Goal: Task Accomplishment & Management: Complete application form

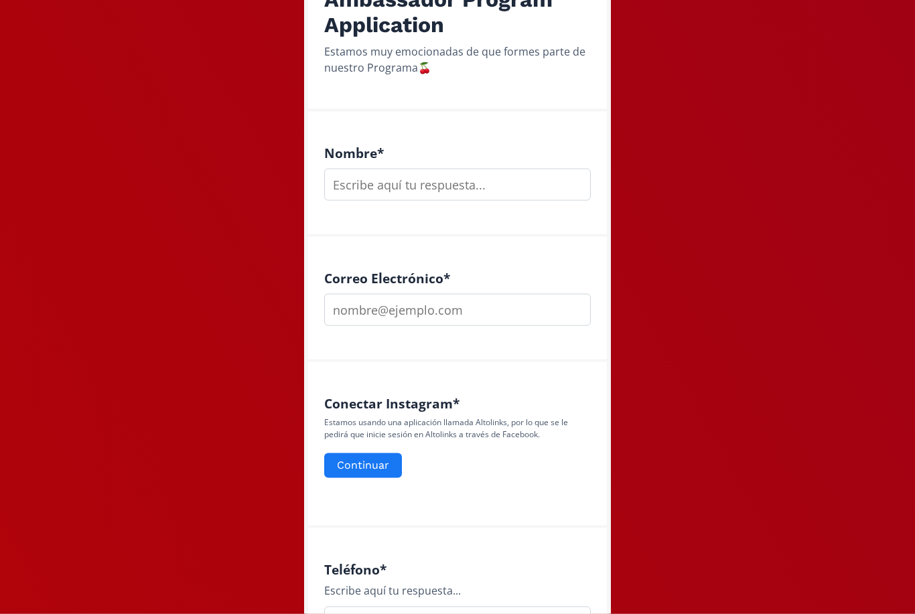
scroll to position [293, 0]
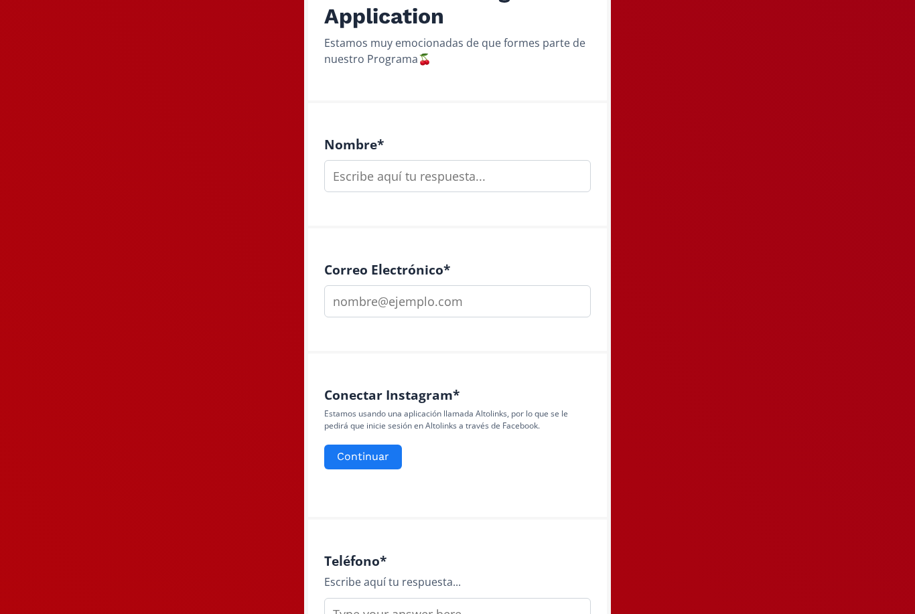
click at [472, 176] on input "text" at bounding box center [457, 176] width 267 height 32
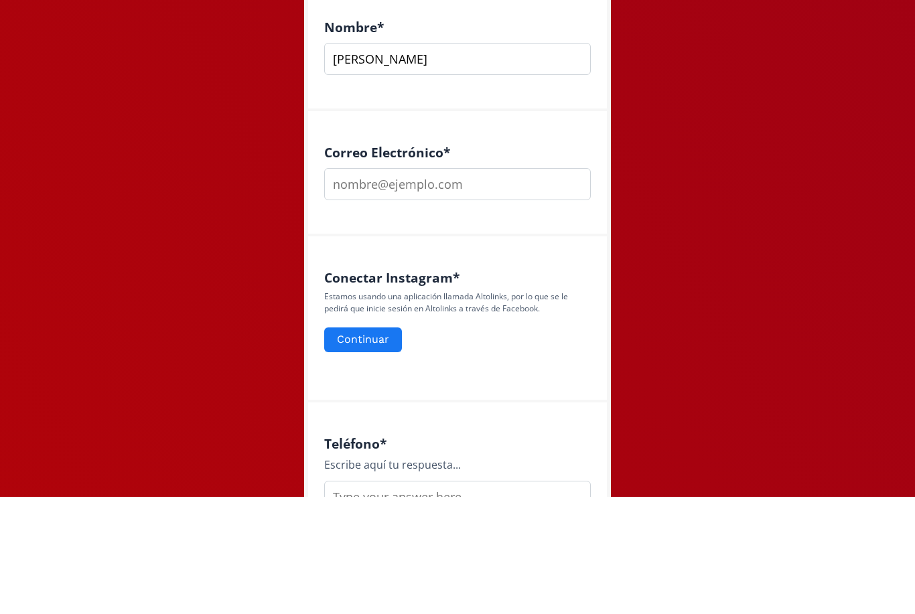
type input "Ale Godiba"
click at [499, 285] on input "email" at bounding box center [457, 301] width 267 height 32
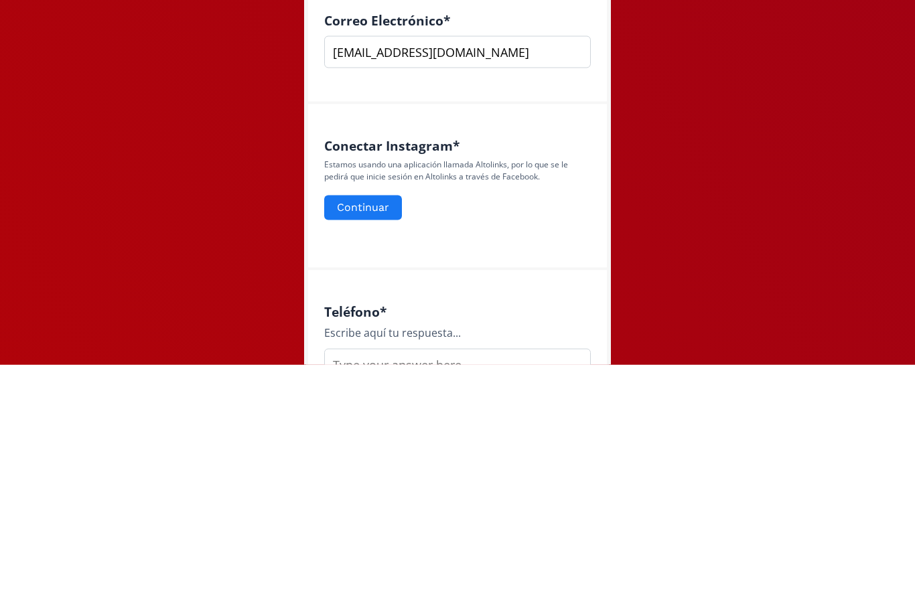
type input "alejandragodiba@gmail.com"
click at [375, 445] on button "Continuar" at bounding box center [363, 457] width 78 height 25
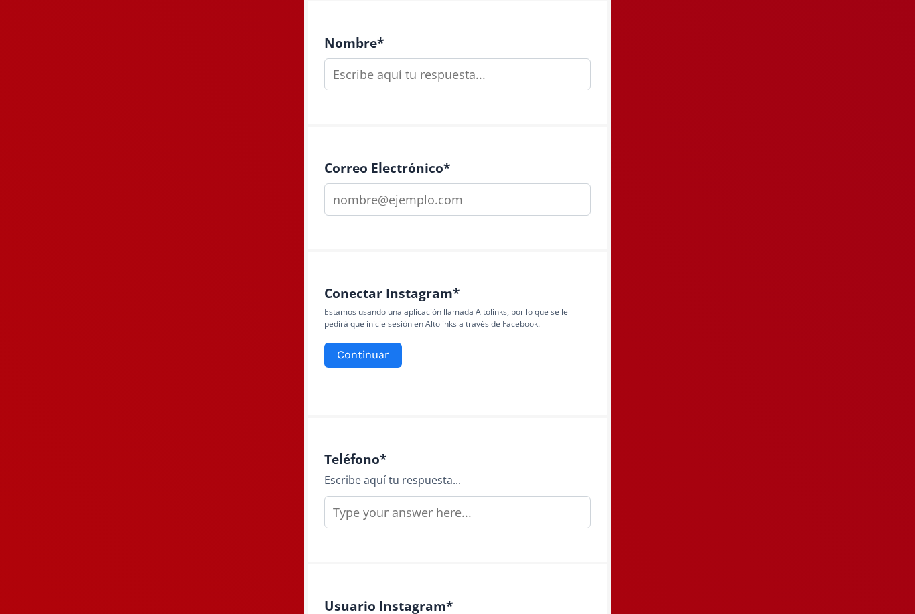
scroll to position [386, 0]
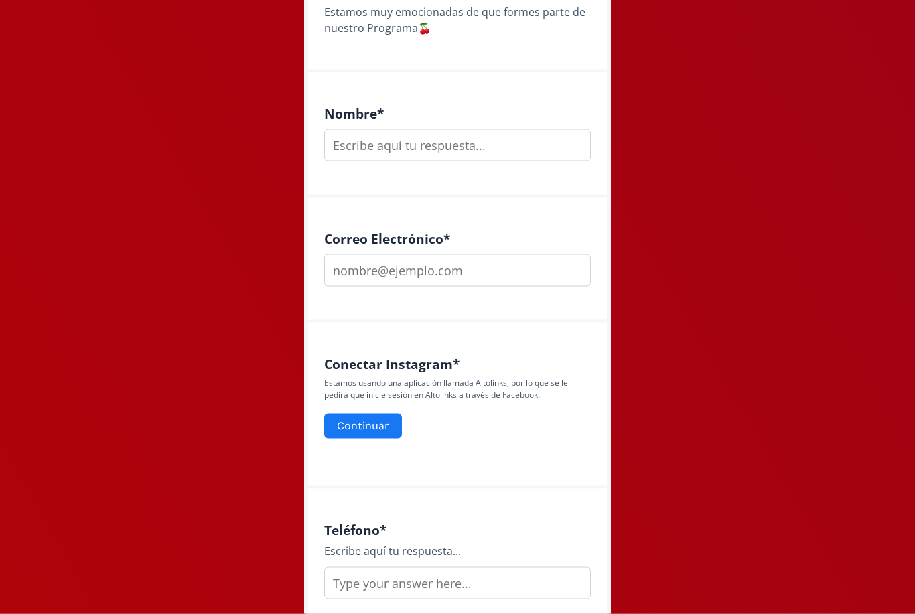
click at [527, 143] on input "text" at bounding box center [457, 145] width 267 height 32
type input "Ale Godiba"
click at [440, 283] on input "email" at bounding box center [457, 271] width 267 height 32
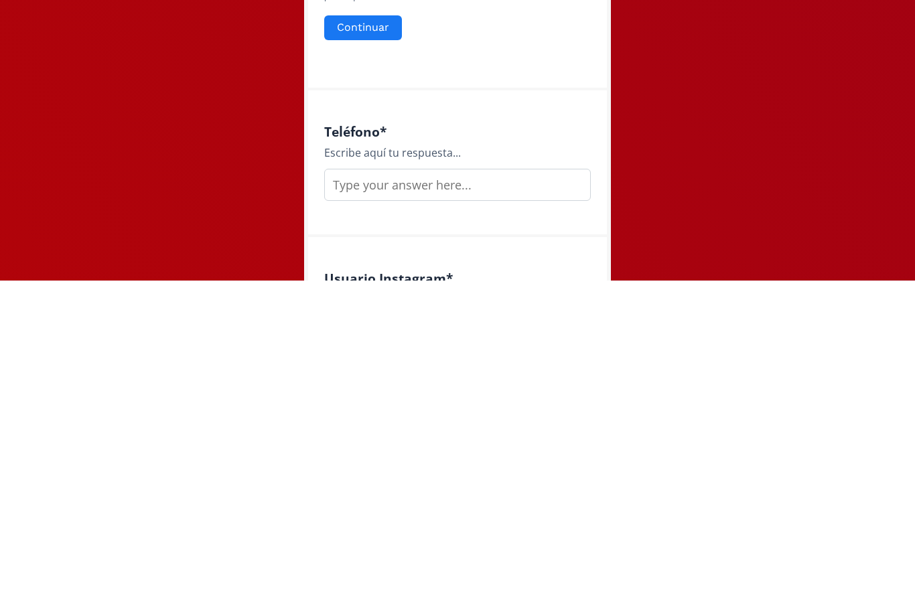
scroll to position [457, 0]
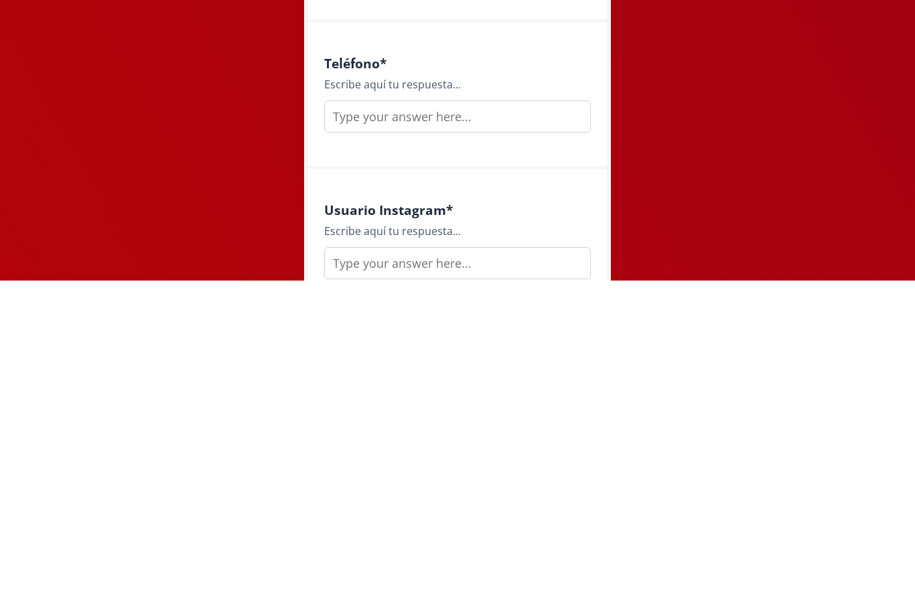
type input "alejandragodiba@gmail.com"
click at [501, 434] on input "text" at bounding box center [457, 450] width 267 height 32
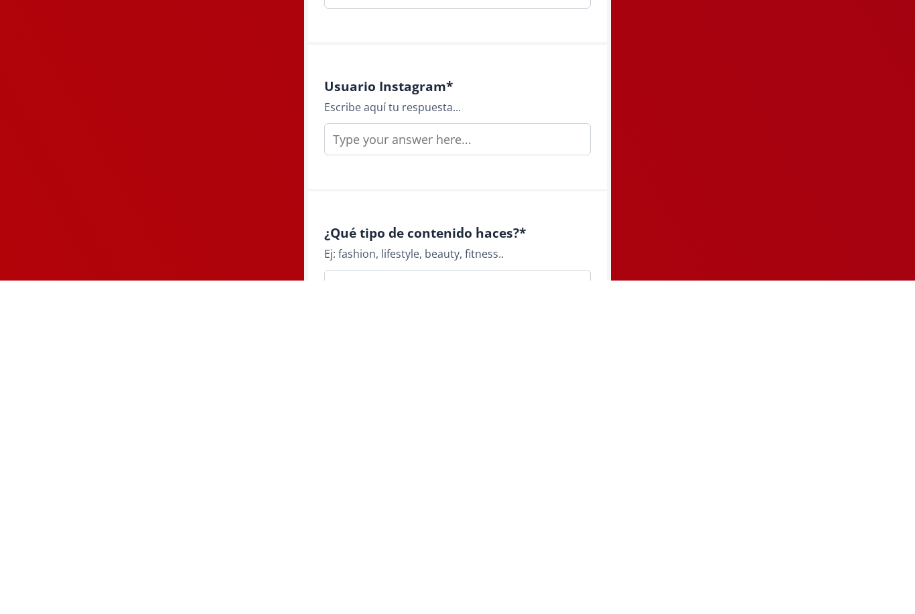
scroll to position [581, 0]
type input "4446003641"
click at [469, 457] on input "text" at bounding box center [457, 473] width 267 height 32
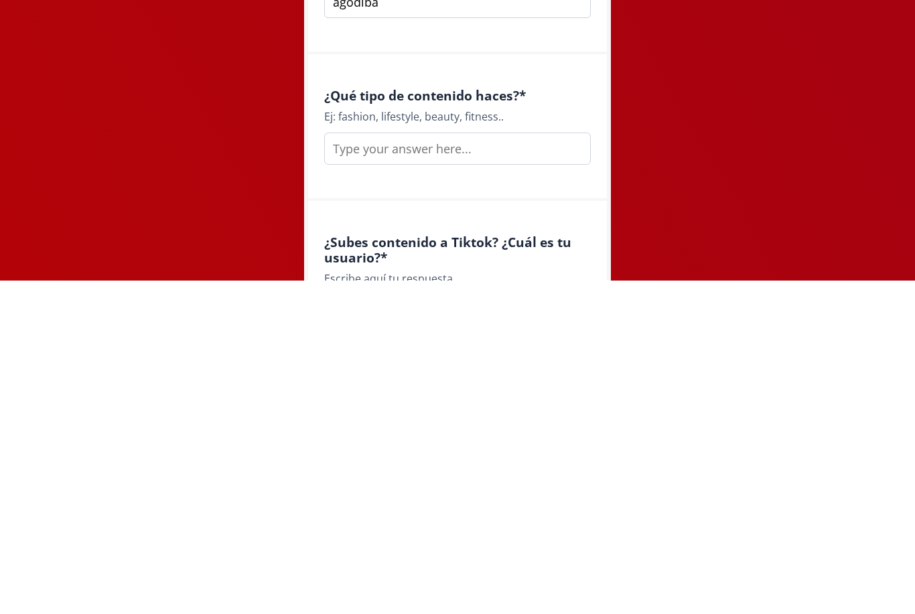
scroll to position [734, 0]
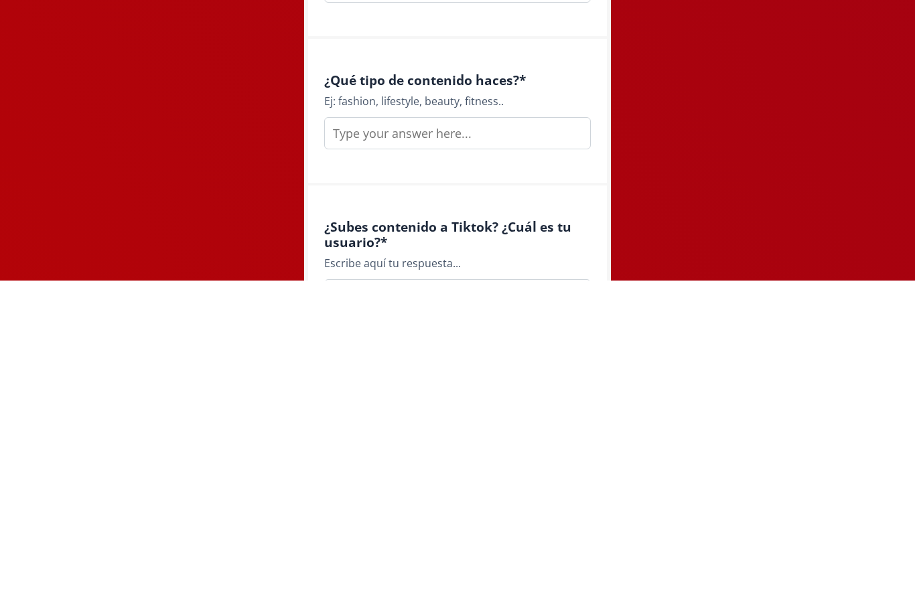
type input "agodiba"
click at [517, 451] on input "text" at bounding box center [457, 467] width 267 height 32
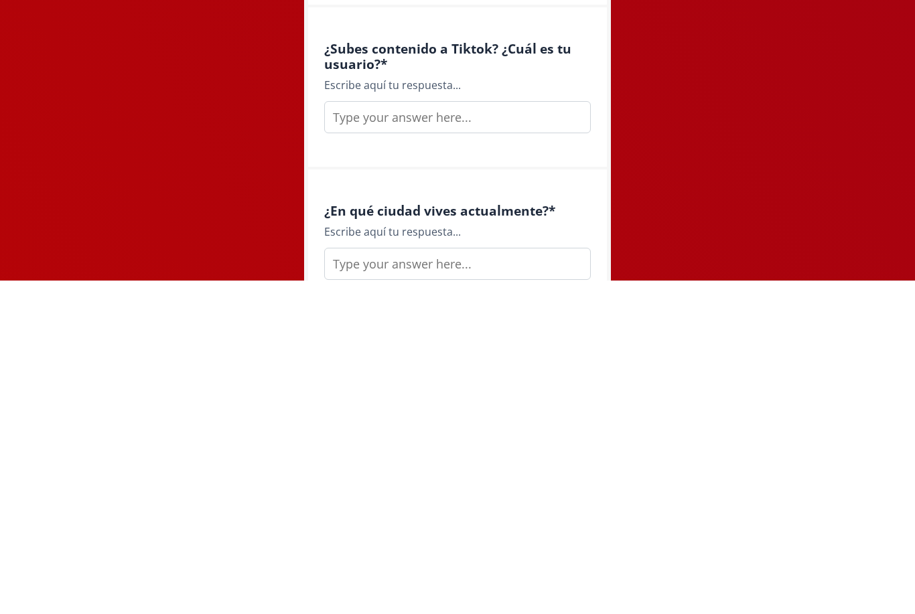
scroll to position [915, 0]
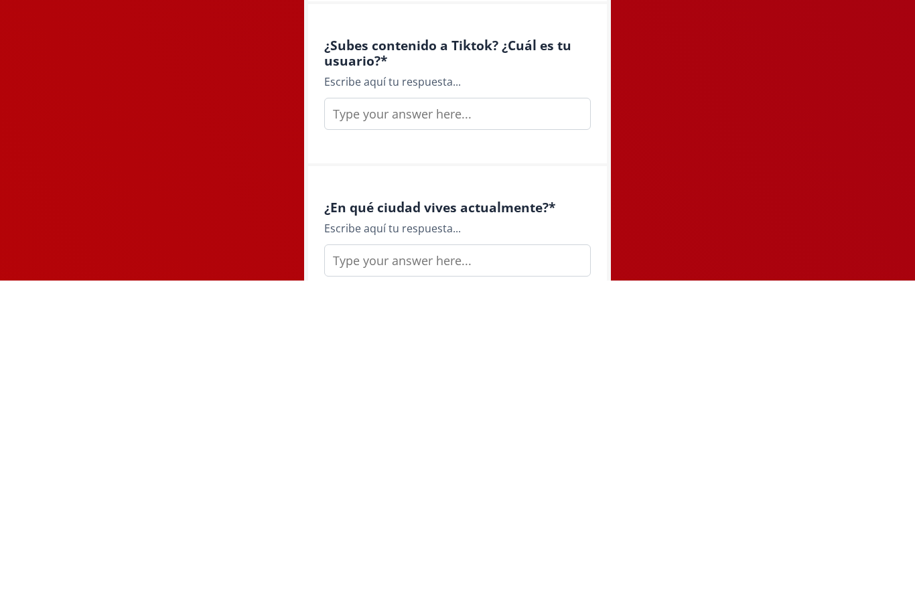
type input "Lifestyle, creativity, coffee, fitness, fashion"
click at [533, 432] on input "text" at bounding box center [457, 448] width 267 height 32
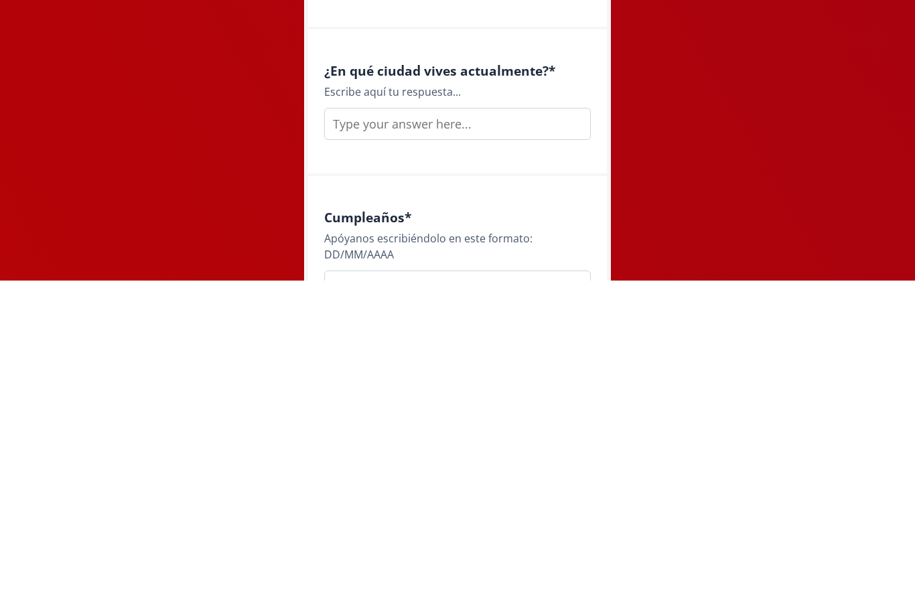
scroll to position [1062, 0]
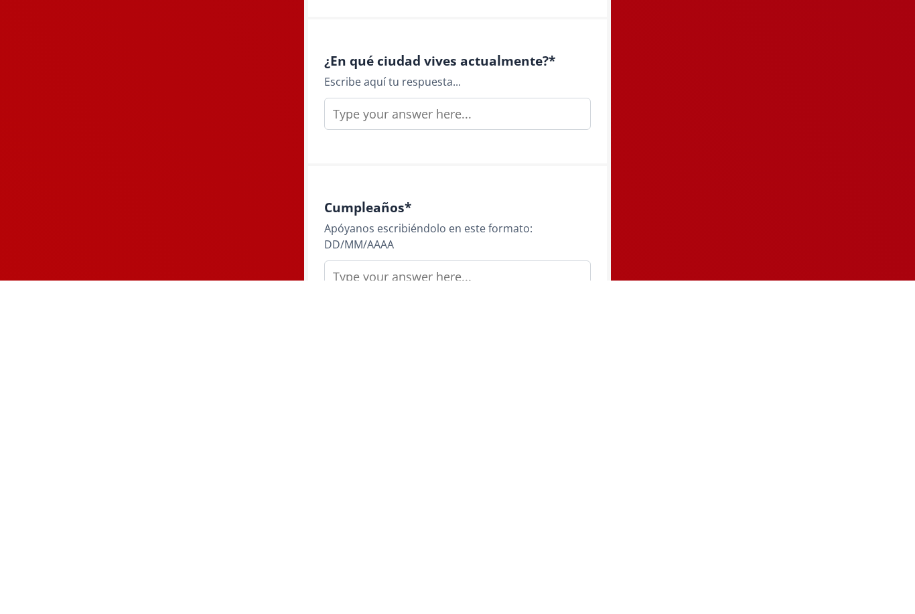
type input "agodiba"
click at [520, 432] on input "text" at bounding box center [457, 448] width 267 height 32
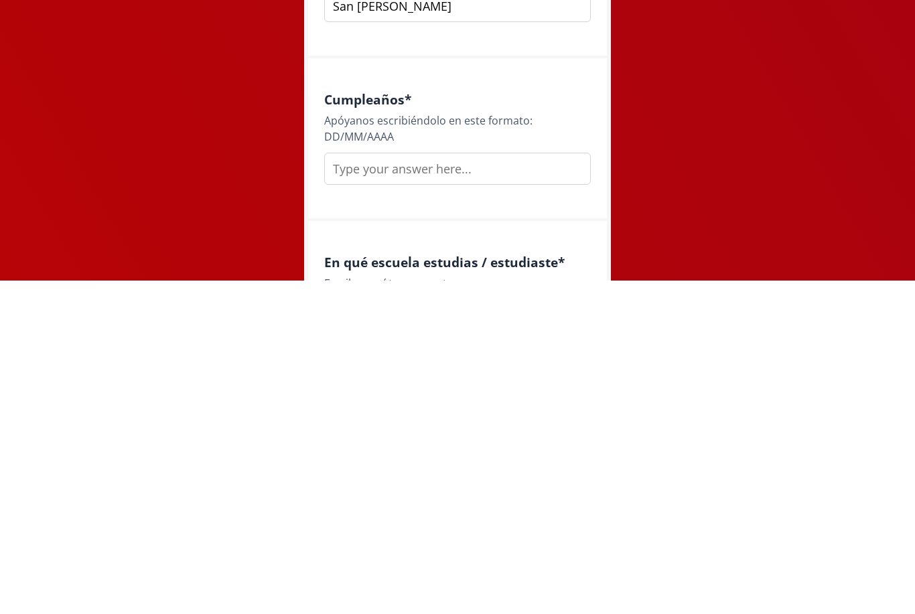
scroll to position [1178, 0]
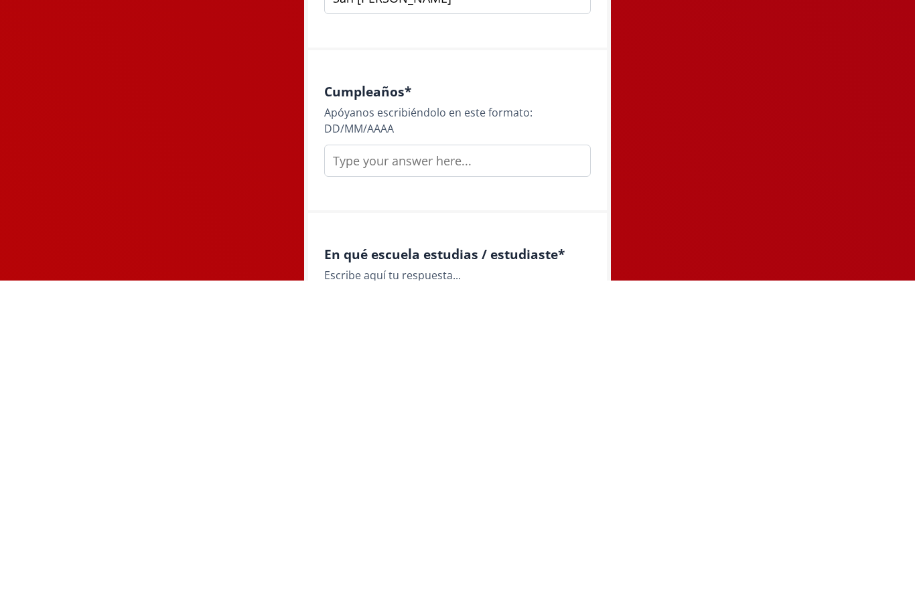
type input "San Luis"
click at [504, 478] on input "text" at bounding box center [457, 494] width 267 height 32
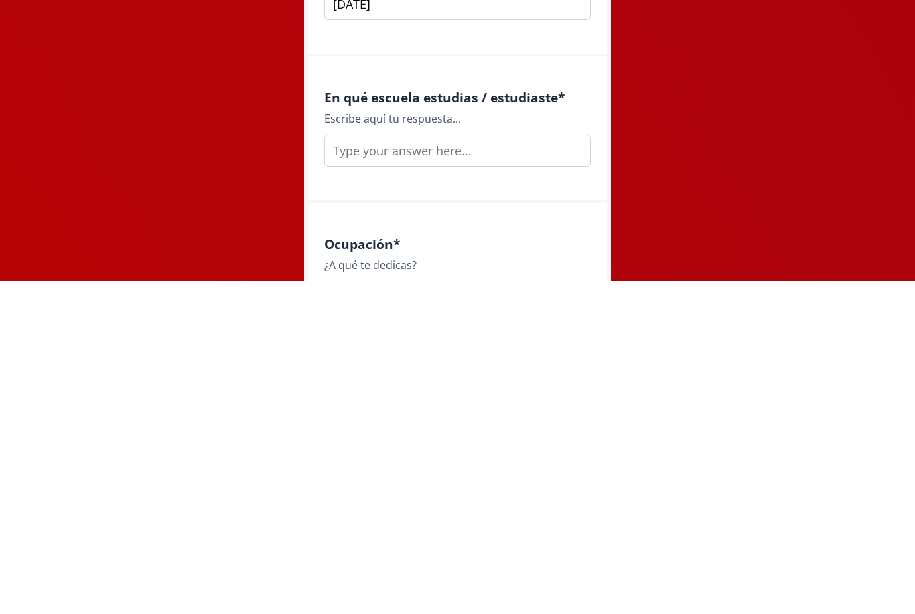
scroll to position [1335, 0]
type input "12 05 2000"
click at [513, 468] on input "text" at bounding box center [457, 484] width 267 height 32
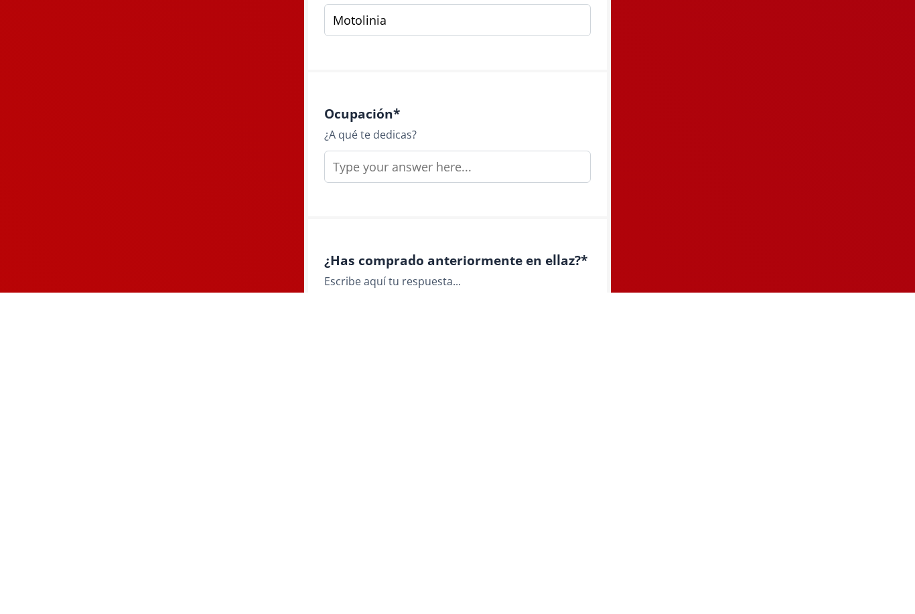
scroll to position [1482, 0]
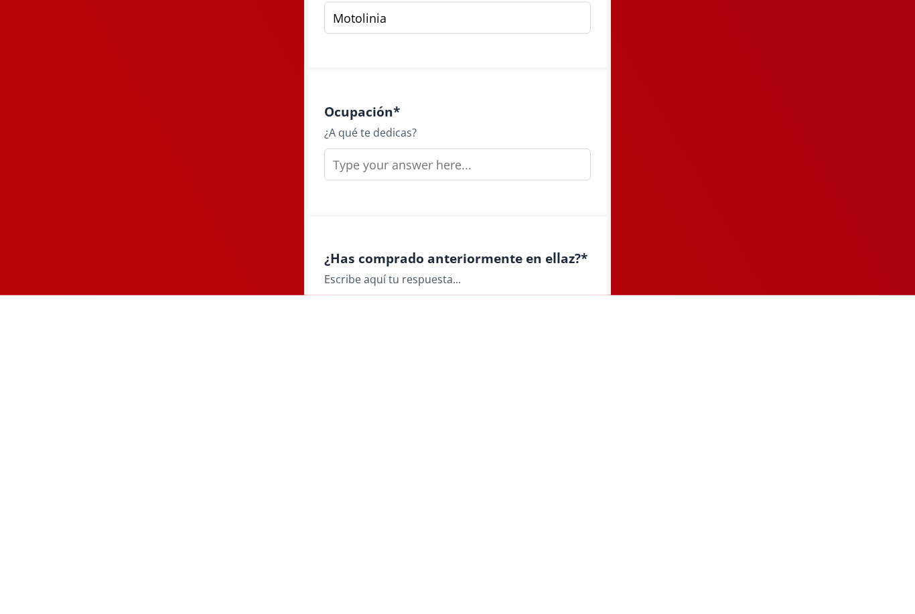
type input "Motolinia"
click at [504, 468] on input "text" at bounding box center [457, 484] width 267 height 32
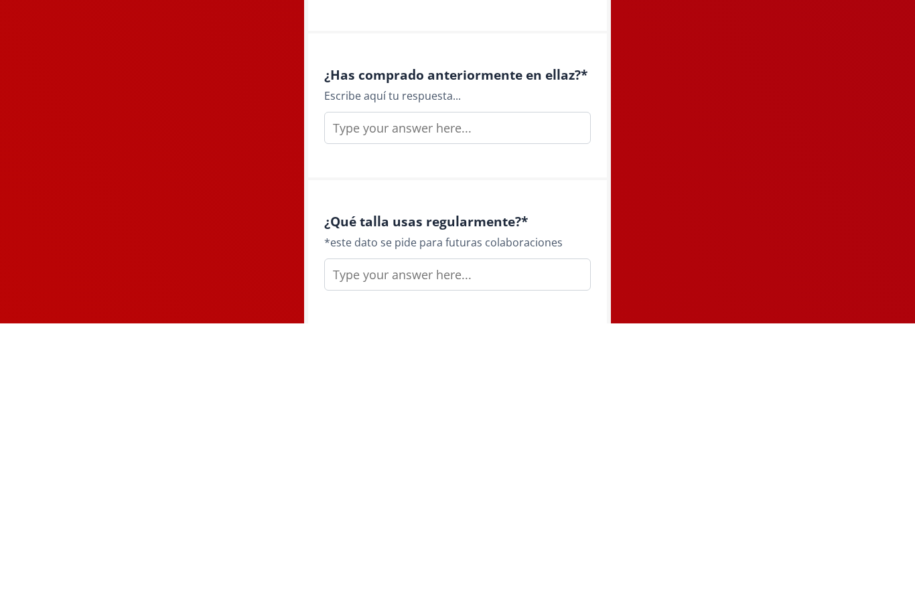
scroll to position [1701, 0]
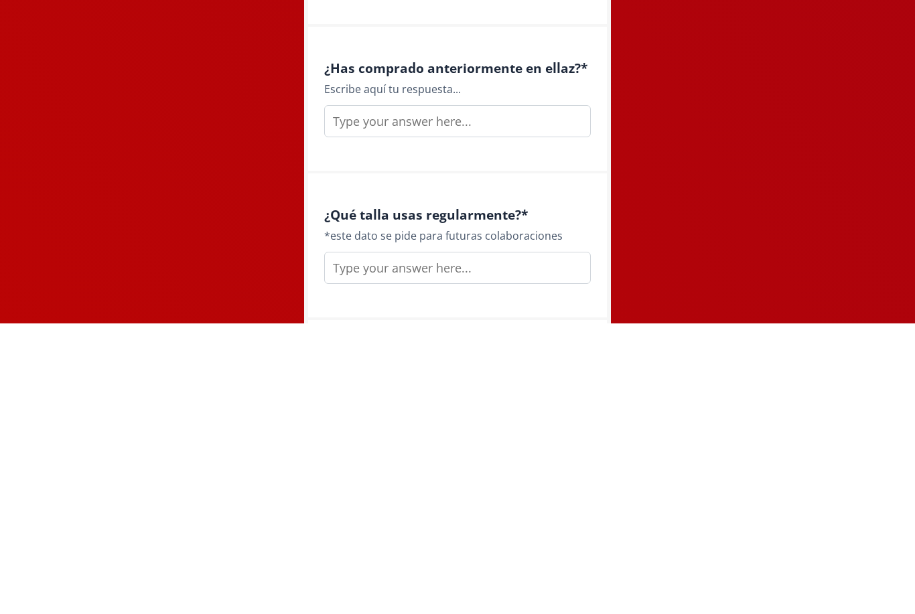
type input "Cafeteria"
click at [539, 396] on input "text" at bounding box center [457, 412] width 267 height 32
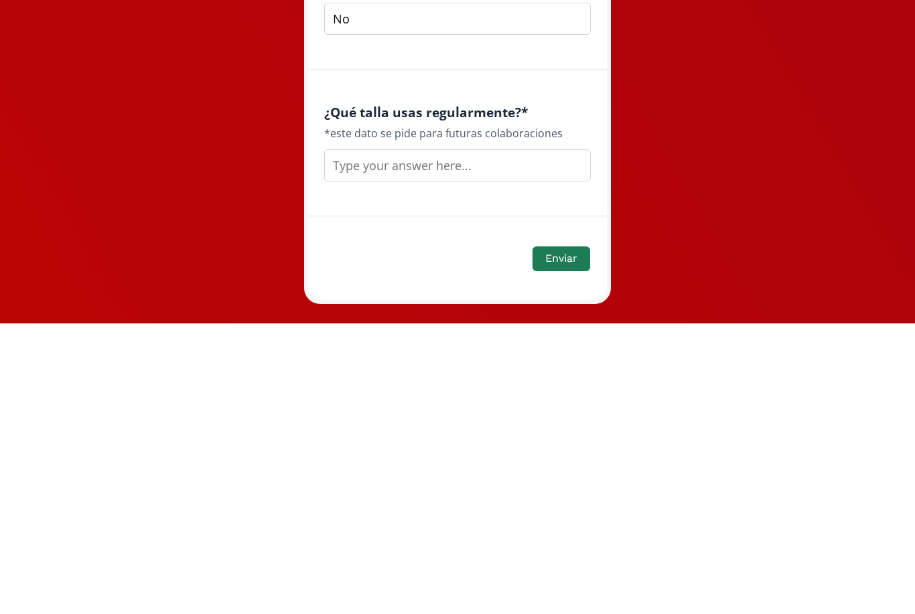
scroll to position [1804, 0]
type input "No"
click at [519, 440] on input "text" at bounding box center [457, 456] width 267 height 32
type input "S"
click at [571, 537] on button "Enviar" at bounding box center [562, 549] width 58 height 25
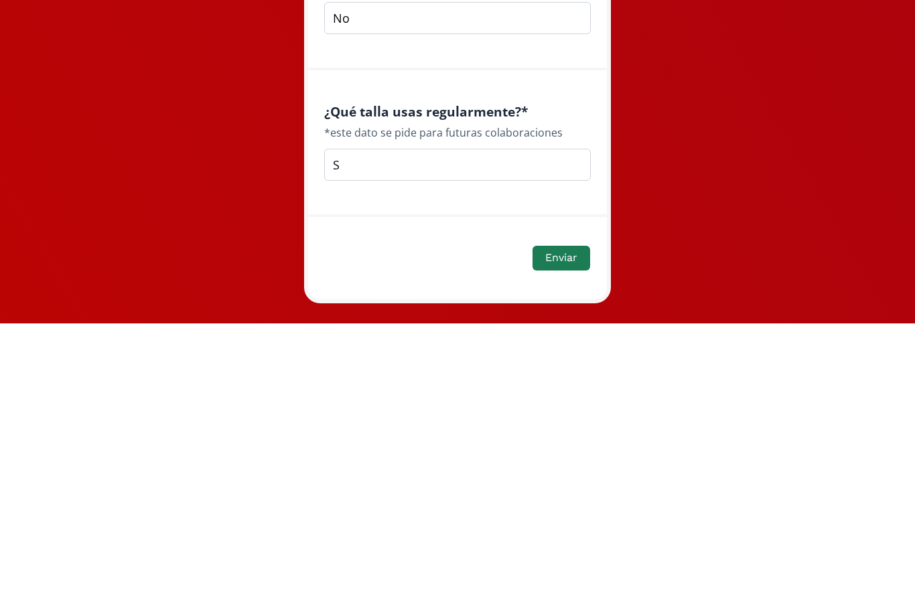
click at [564, 537] on button "Enviar" at bounding box center [562, 549] width 58 height 25
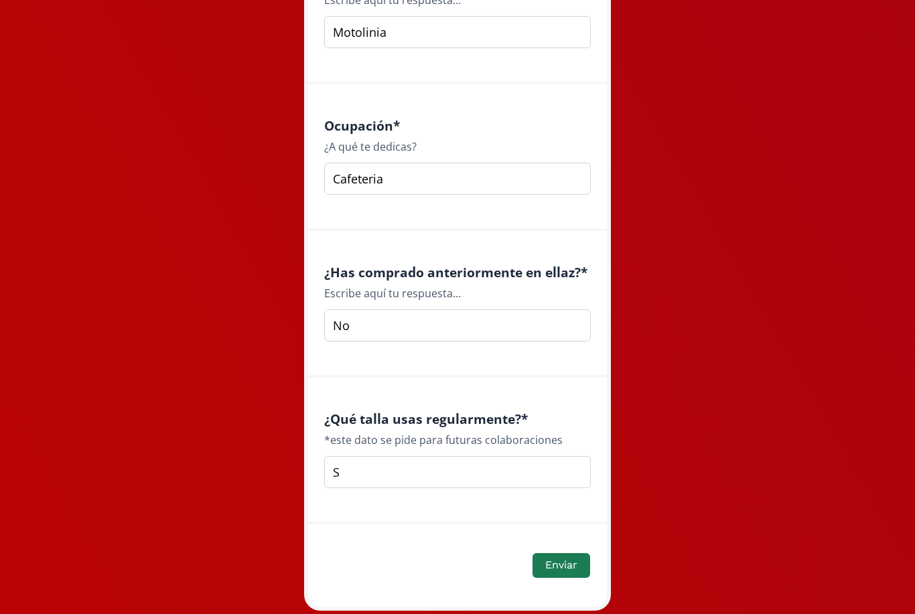
click at [567, 567] on button "Enviar" at bounding box center [562, 565] width 58 height 25
click at [576, 568] on button "Enviar" at bounding box center [562, 565] width 58 height 25
click at [556, 570] on button "Enviar" at bounding box center [562, 565] width 58 height 25
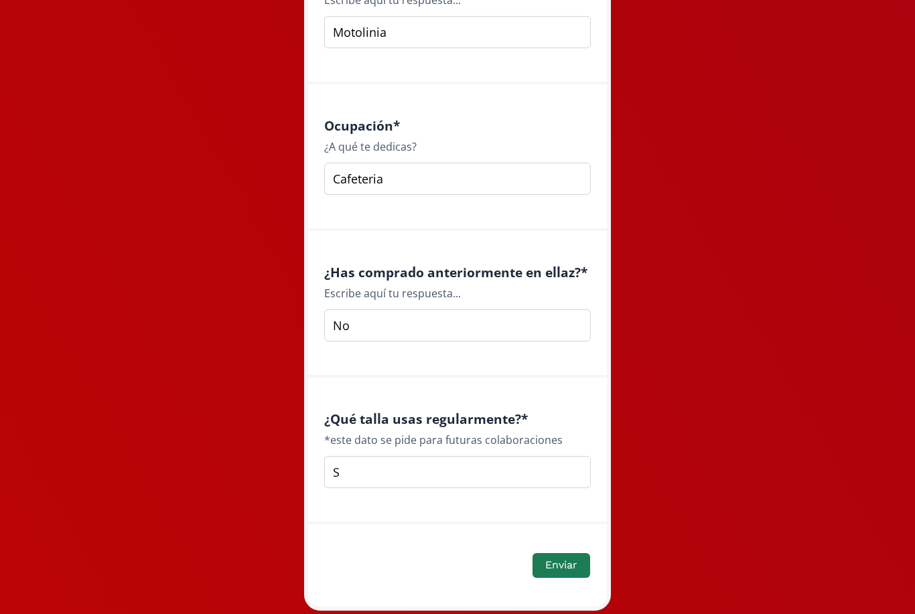
click at [562, 567] on button "Enviar" at bounding box center [562, 565] width 58 height 25
click at [576, 567] on button "Enviar" at bounding box center [562, 565] width 58 height 25
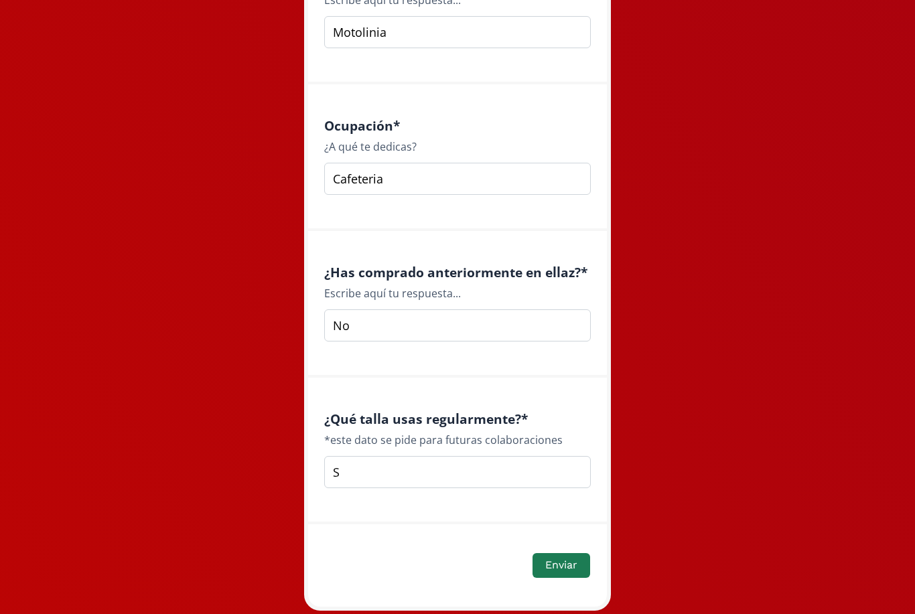
click at [557, 568] on button "Enviar" at bounding box center [562, 565] width 58 height 25
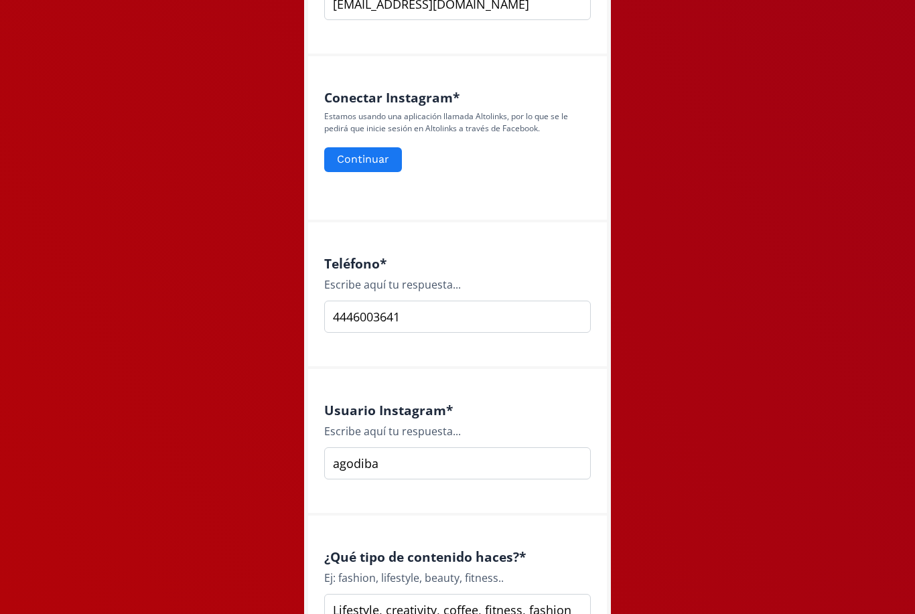
scroll to position [590, 0]
